Goal: Book appointment/travel/reservation

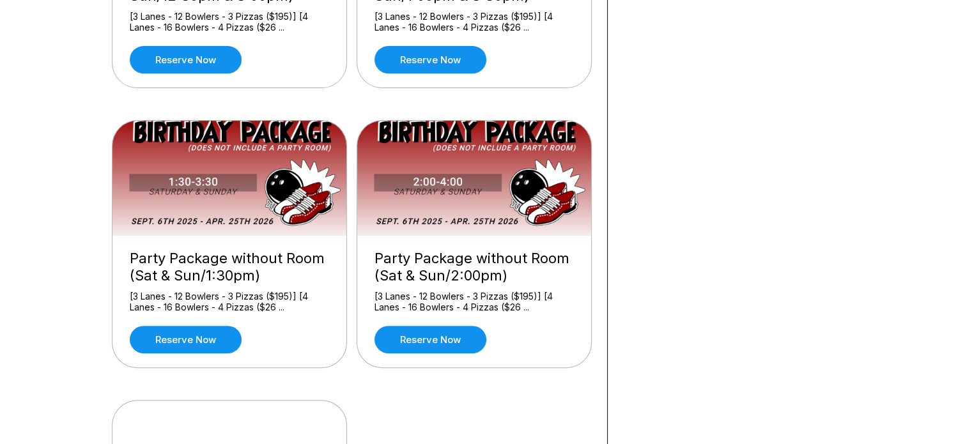
scroll to position [312, 0]
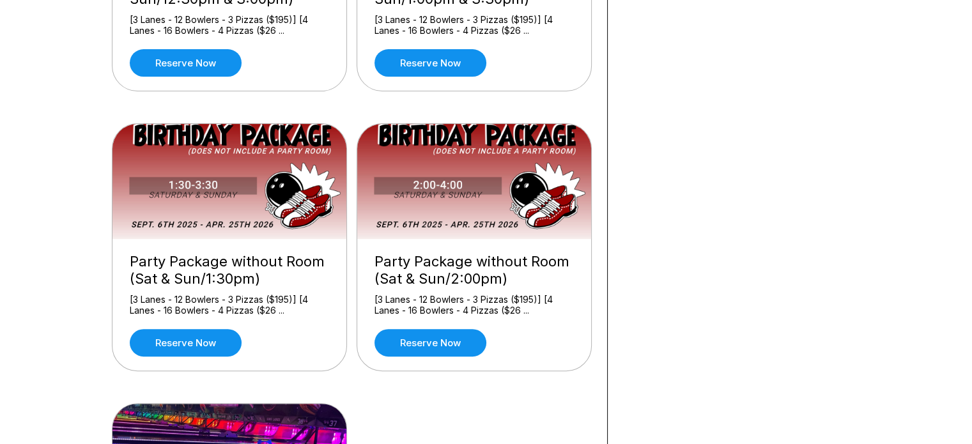
drag, startPoint x: 958, startPoint y: 197, endPoint x: 954, endPoint y: 160, distance: 37.2
click at [954, 160] on div "What you want to do? Party Package with Room (Fri/5:30pm, Sat & Sun/12:30pm & 3…" at bounding box center [486, 211] width 972 height 929
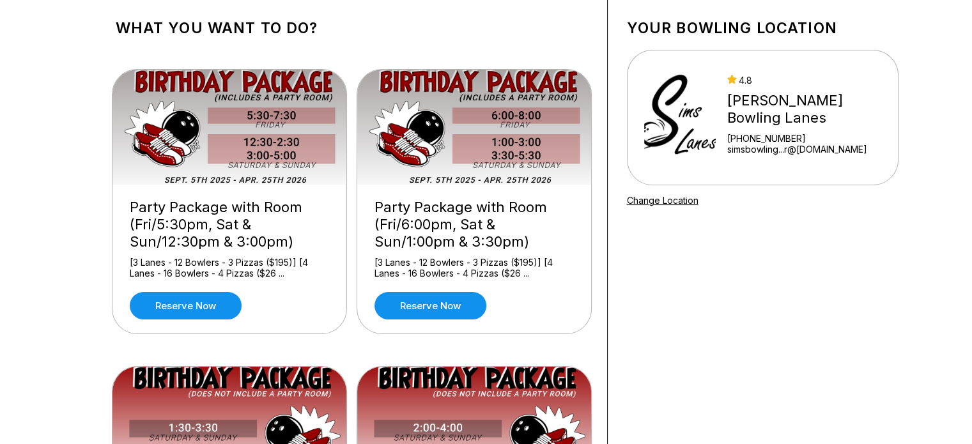
scroll to position [58, 0]
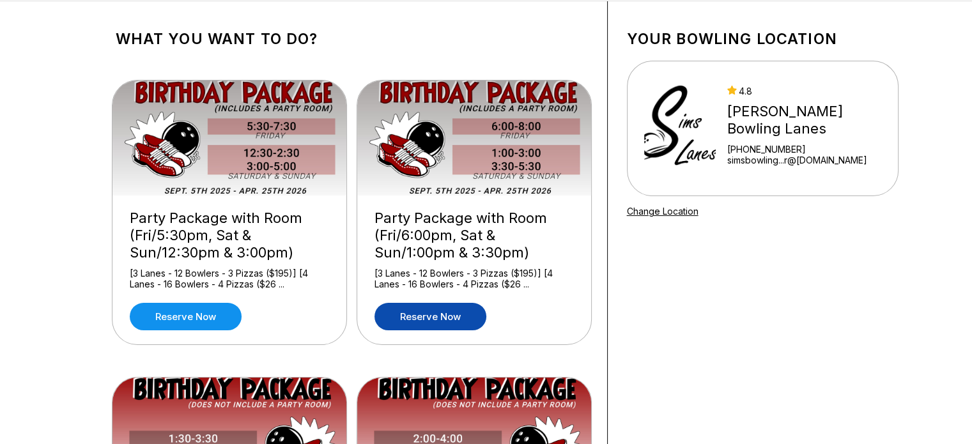
click at [445, 318] on link "Reserve now" at bounding box center [430, 316] width 112 height 27
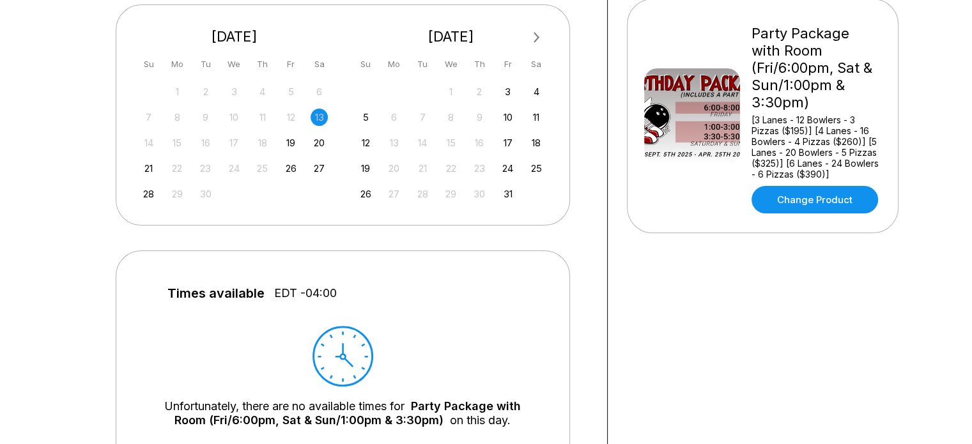
scroll to position [287, 0]
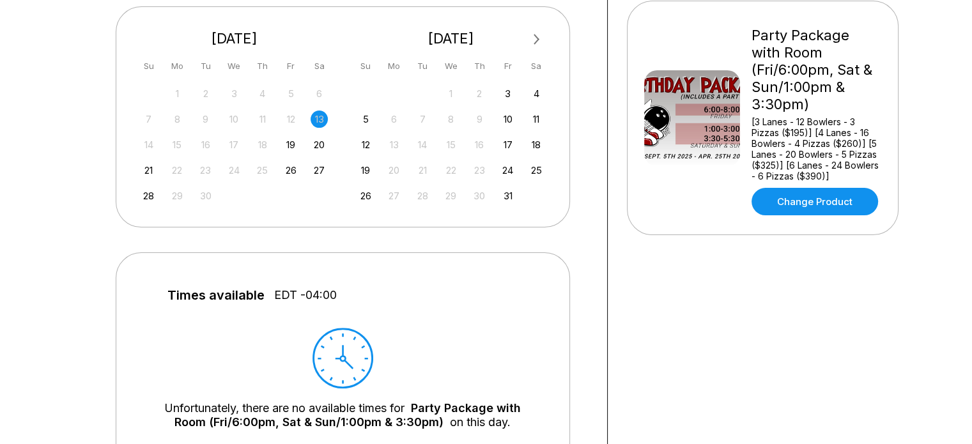
click at [532, 32] on button "Next Month" at bounding box center [536, 39] width 20 height 20
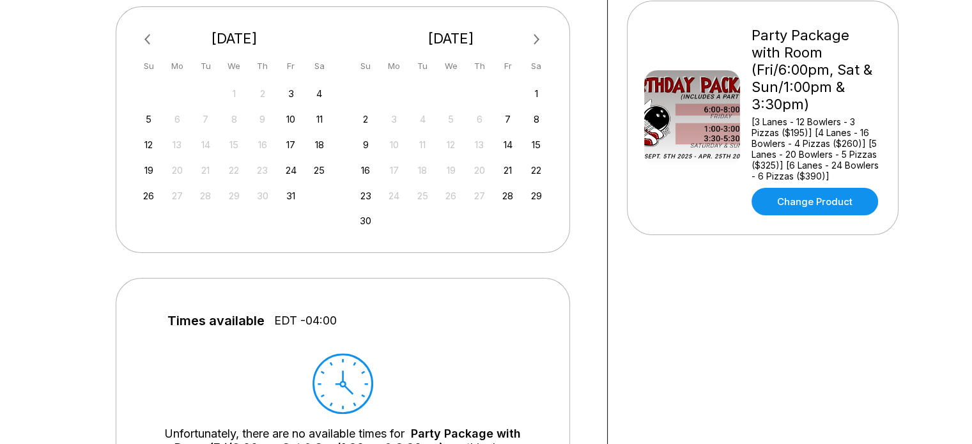
click at [532, 32] on button "Next Month" at bounding box center [536, 39] width 20 height 20
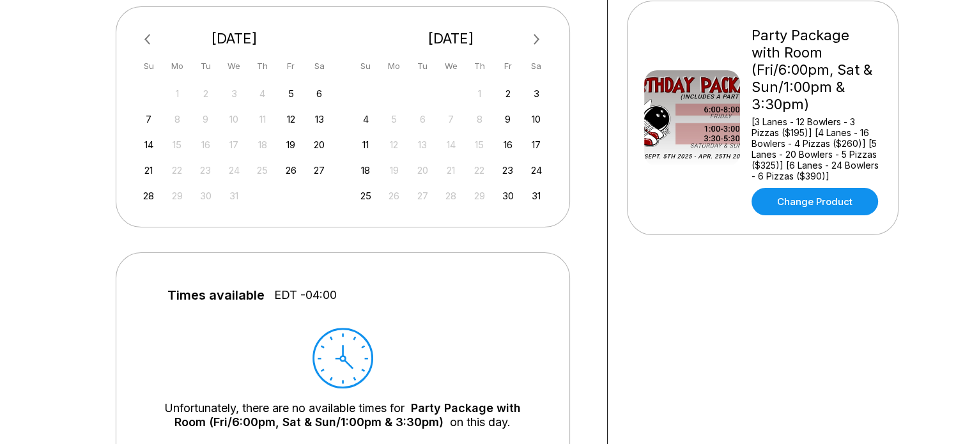
click at [532, 32] on button "Next Month" at bounding box center [536, 39] width 20 height 20
click at [367, 91] on div "1" at bounding box center [365, 93] width 17 height 17
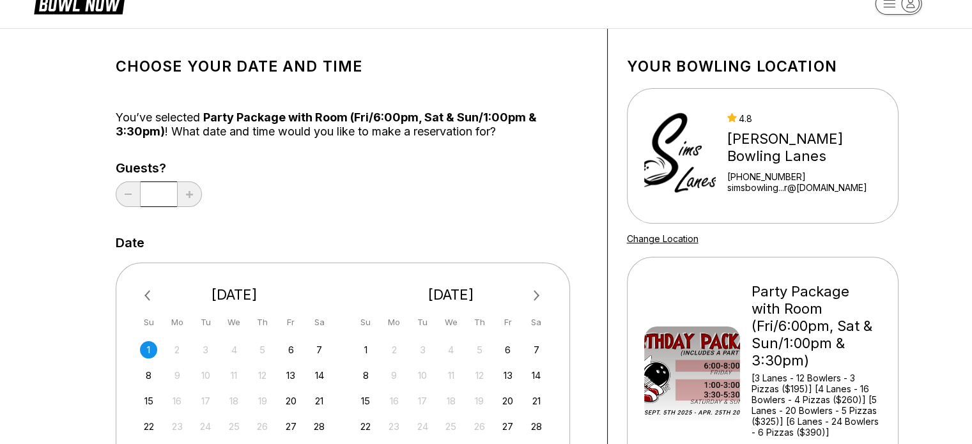
scroll to position [0, 0]
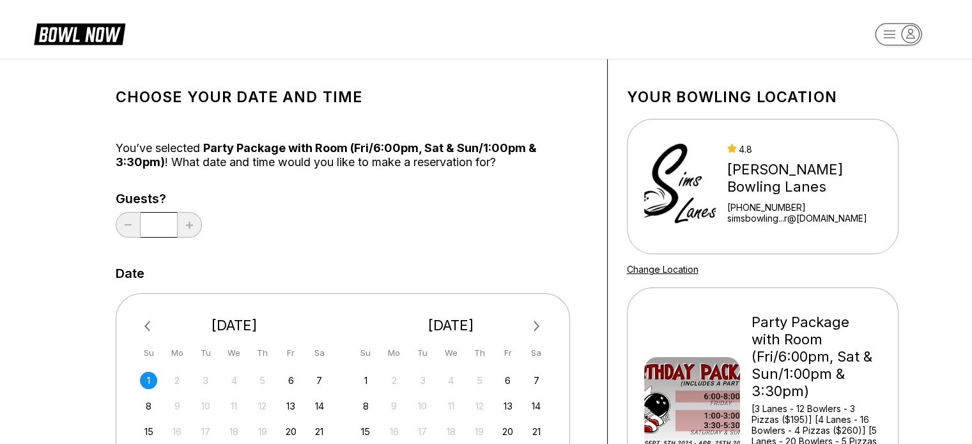
click at [932, 153] on div "Choose your Date and time You’ve selected Party Package with Room (Fri/6:00pm, …" at bounding box center [486, 423] width 972 height 728
